Goal: Information Seeking & Learning: Compare options

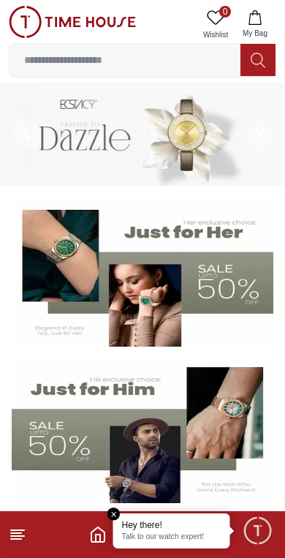
click at [20, 541] on icon at bounding box center [18, 535] width 18 height 18
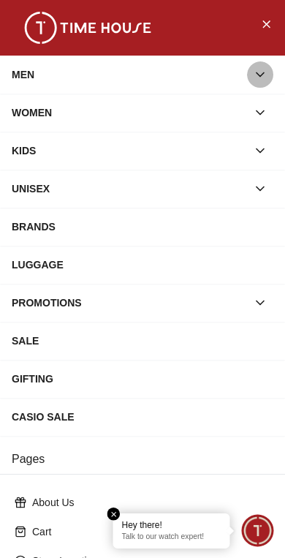
click at [260, 65] on button "button" at bounding box center [260, 74] width 26 height 26
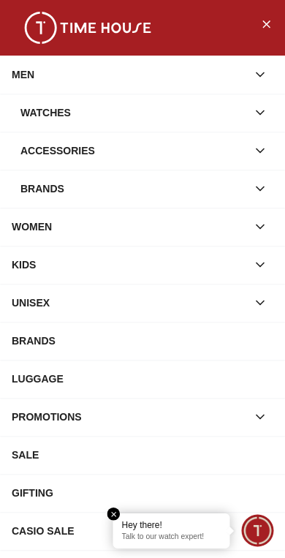
click at [271, 148] on button "button" at bounding box center [260, 151] width 26 height 26
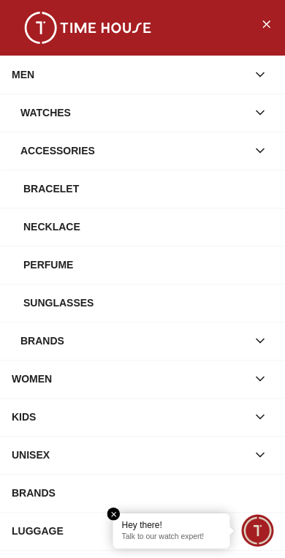
click at [260, 157] on icon "button" at bounding box center [260, 150] width 15 height 15
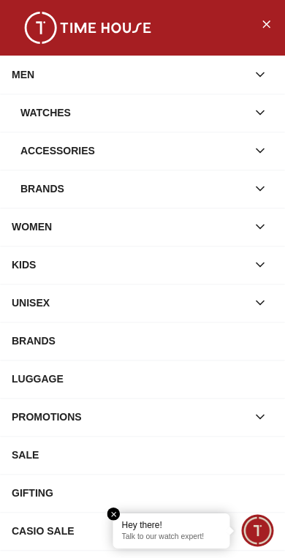
click at [263, 110] on icon "button" at bounding box center [260, 112] width 15 height 15
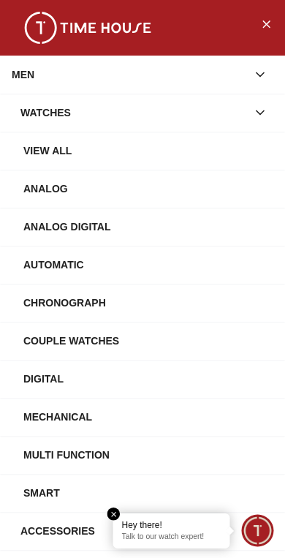
click at [63, 151] on div "View All" at bounding box center [148, 151] width 250 height 26
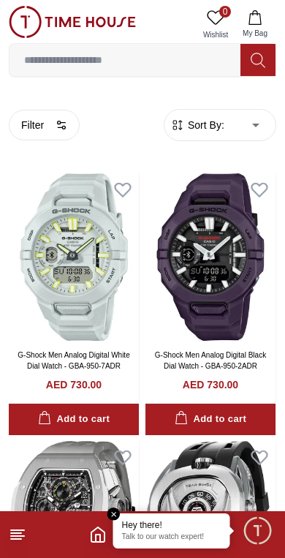
click at [52, 130] on button "Filter" at bounding box center [44, 125] width 71 height 31
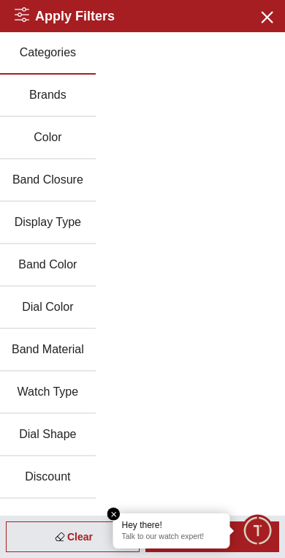
click at [55, 469] on button "Discount" at bounding box center [48, 478] width 96 height 42
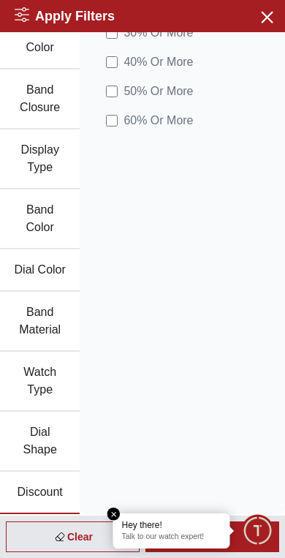
scroll to position [90, 0]
click at [26, 219] on button "Band Color" at bounding box center [40, 219] width 80 height 60
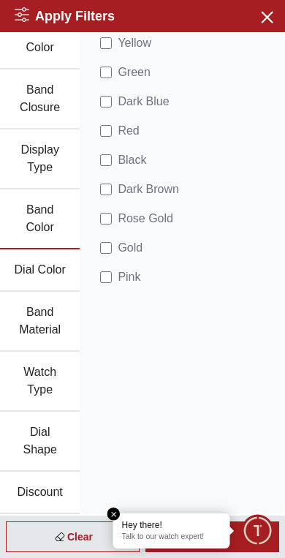
click at [119, 514] on em "Close tooltip" at bounding box center [114, 514] width 13 height 13
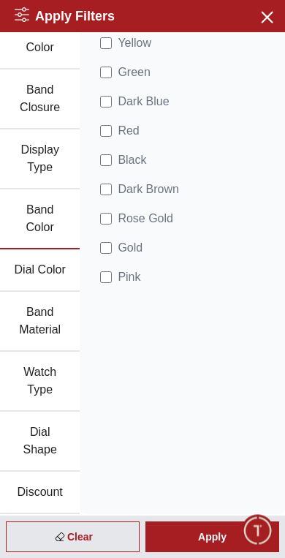
click at [236, 538] on div "Apply" at bounding box center [213, 537] width 134 height 31
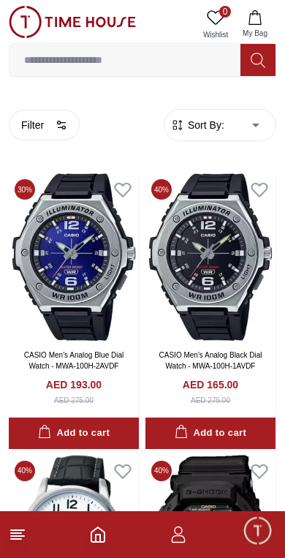
click at [57, 125] on icon "button" at bounding box center [62, 125] width 12 height 12
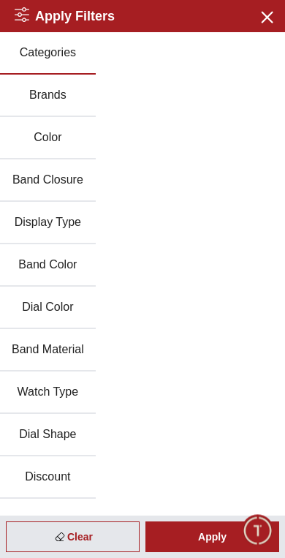
click at [53, 102] on button "Brands" at bounding box center [48, 96] width 96 height 42
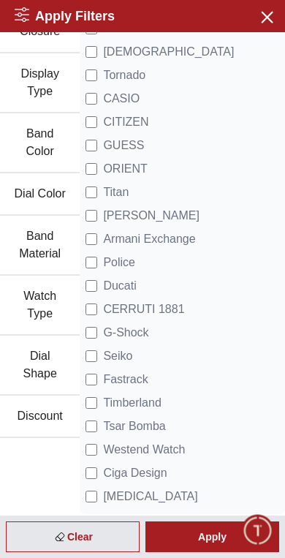
scroll to position [166, 0]
click at [96, 324] on label "G-Shock" at bounding box center [117, 333] width 63 height 18
click at [227, 530] on div "Apply" at bounding box center [213, 537] width 134 height 31
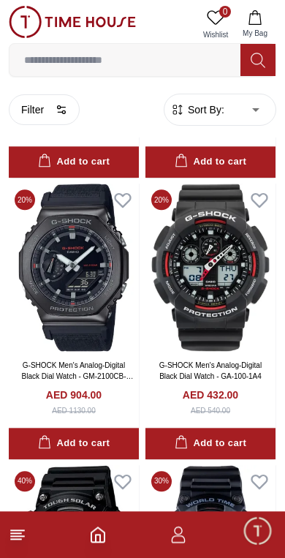
scroll to position [1114, 0]
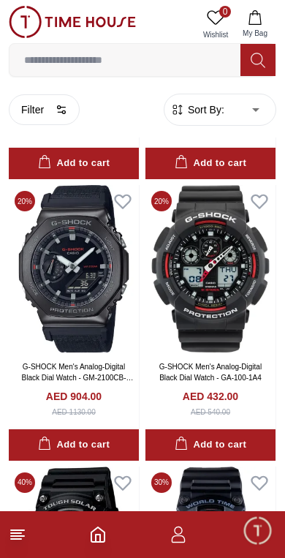
click at [64, 110] on circle "button" at bounding box center [63, 111] width 3 height 3
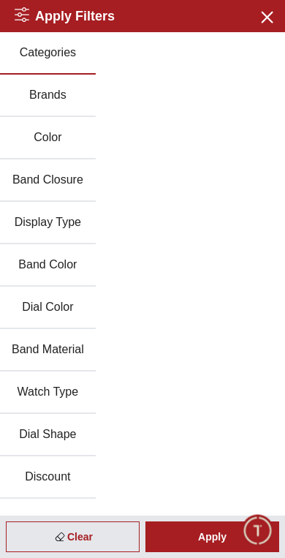
click at [53, 268] on button "Band Color" at bounding box center [48, 265] width 96 height 42
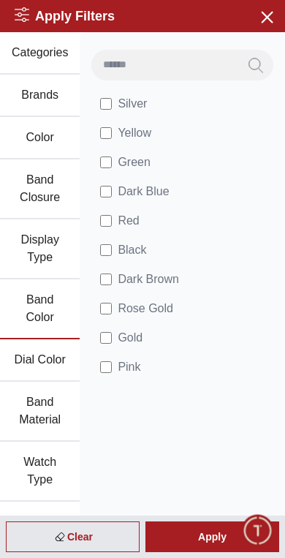
scroll to position [0, 0]
click at [27, 94] on button "Brands" at bounding box center [40, 96] width 80 height 42
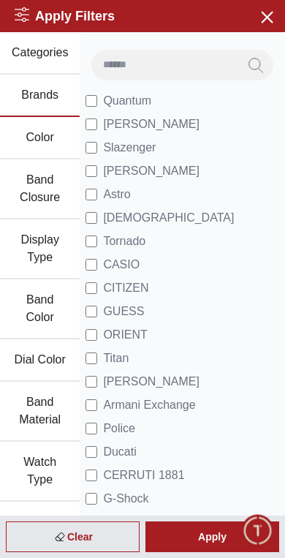
click at [260, 10] on icon "button" at bounding box center [267, 16] width 18 height 18
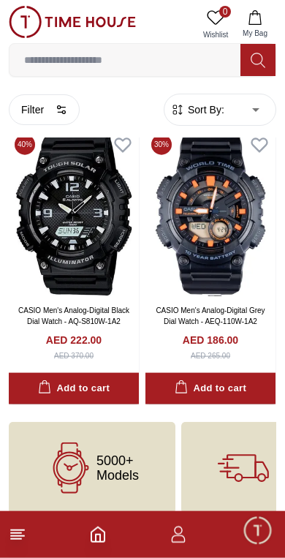
scroll to position [1463, 0]
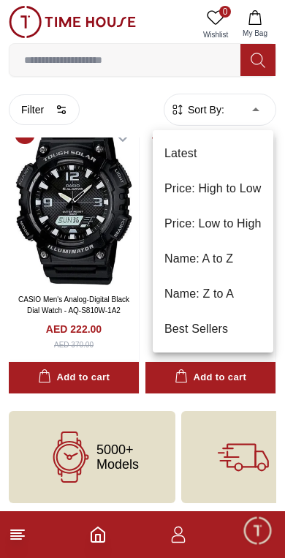
click at [88, 244] on div at bounding box center [142, 279] width 285 height 558
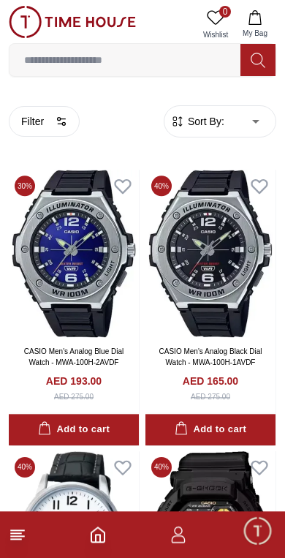
scroll to position [0, 0]
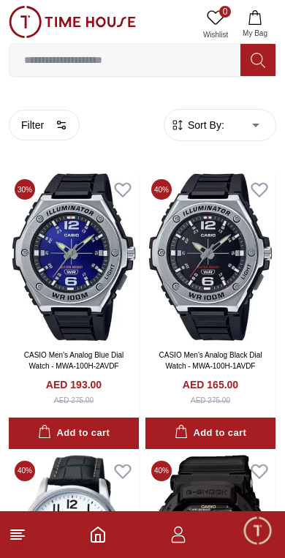
click at [39, 124] on button "Filter" at bounding box center [44, 125] width 71 height 31
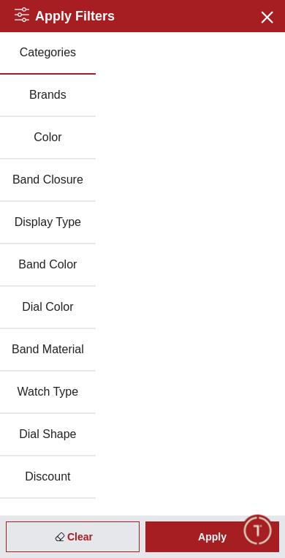
click at [89, 536] on div "Clear" at bounding box center [73, 537] width 134 height 31
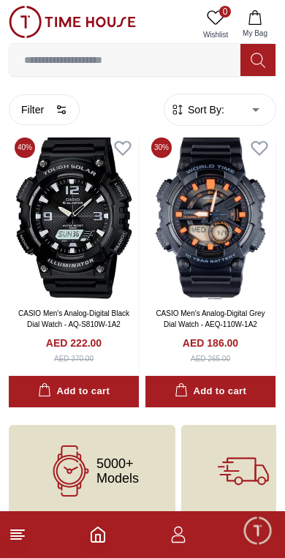
scroll to position [1463, 0]
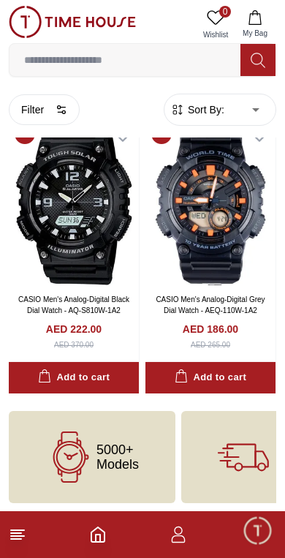
click at [42, 111] on button "Filter" at bounding box center [44, 109] width 71 height 31
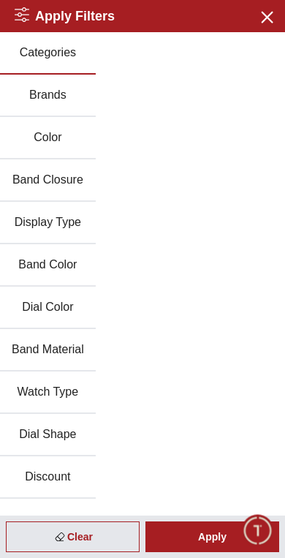
click at [50, 56] on button "Categories" at bounding box center [48, 53] width 96 height 42
click at [55, 97] on button "Brands" at bounding box center [48, 96] width 96 height 42
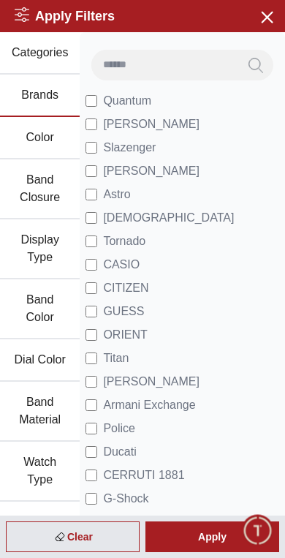
click at [238, 539] on div "Apply" at bounding box center [213, 537] width 134 height 31
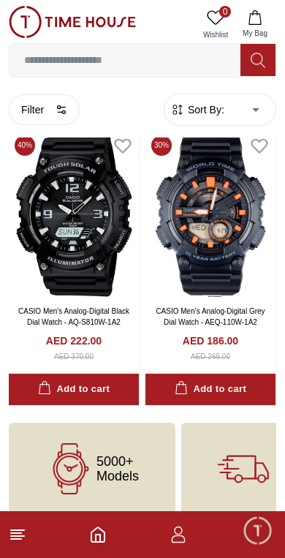
scroll to position [1463, 0]
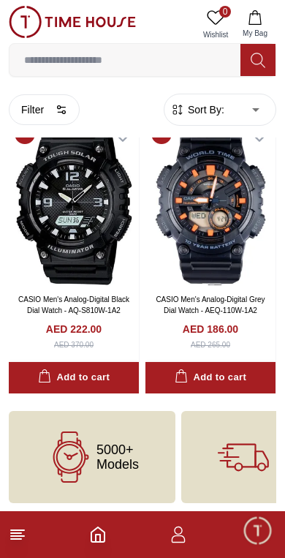
click at [59, 432] on icon at bounding box center [70, 457] width 51 height 51
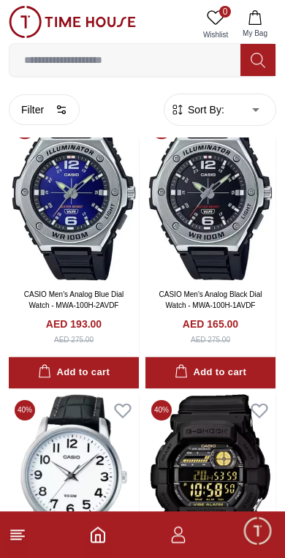
scroll to position [0, 0]
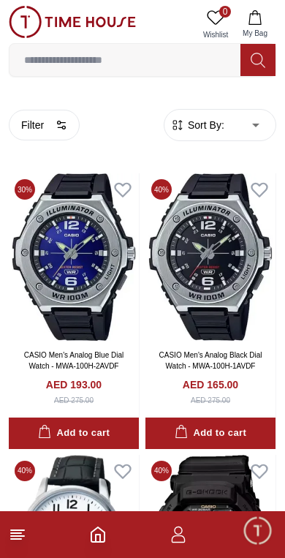
click at [45, 124] on button "Filter" at bounding box center [44, 125] width 71 height 31
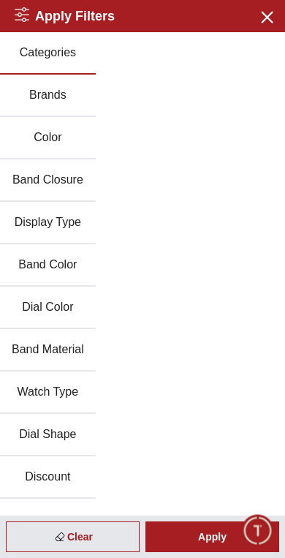
click at [273, 16] on icon "button" at bounding box center [267, 16] width 18 height 18
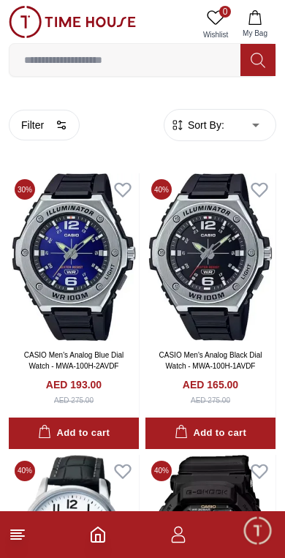
click at [23, 539] on icon at bounding box center [18, 535] width 18 height 18
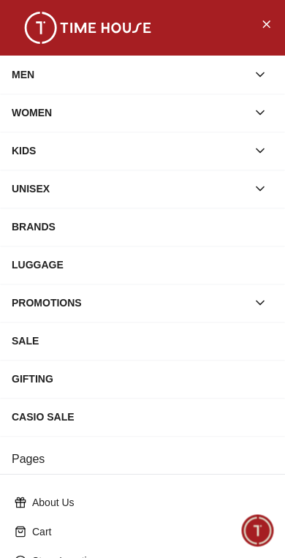
click at [275, 25] on button "Close Menu" at bounding box center [266, 23] width 23 height 23
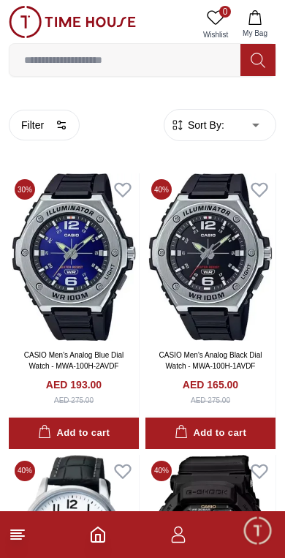
click at [94, 541] on icon "Home" at bounding box center [97, 534] width 13 height 15
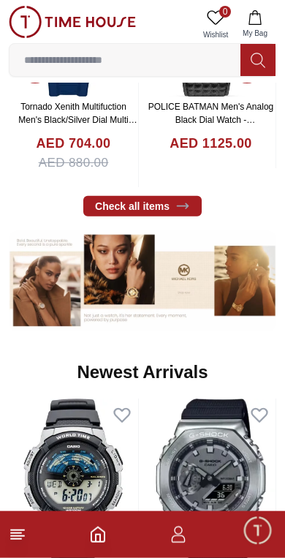
scroll to position [675, 0]
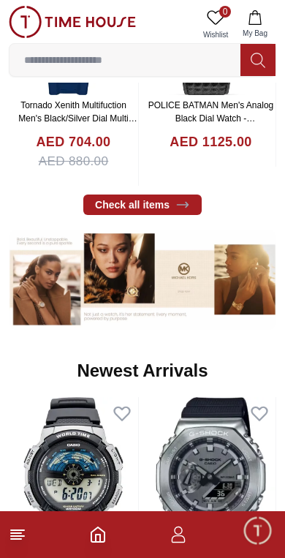
click at [113, 200] on link "Check all items" at bounding box center [142, 205] width 119 height 20
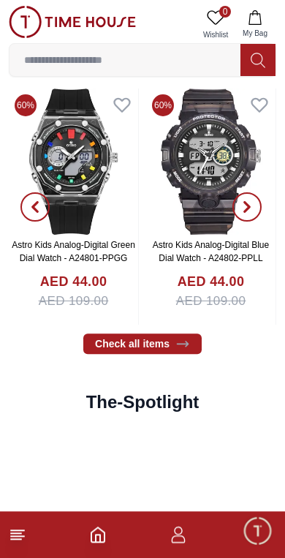
scroll to position [2255, 0]
